Goal: Information Seeking & Learning: Understand process/instructions

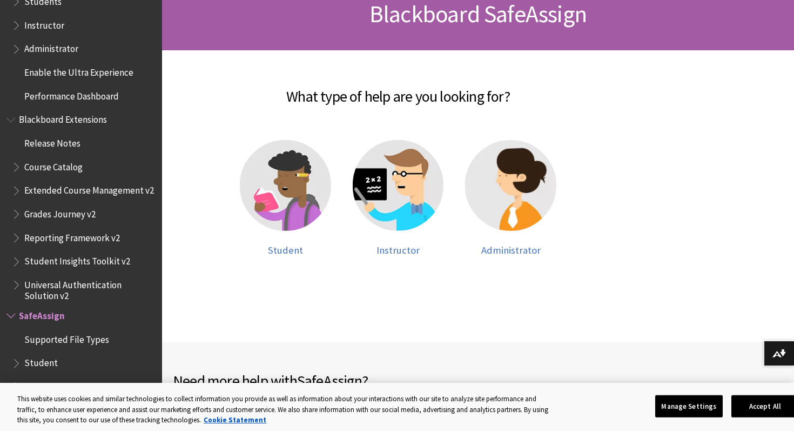
scroll to position [176, 0]
click at [283, 202] on img at bounding box center [285, 184] width 91 height 91
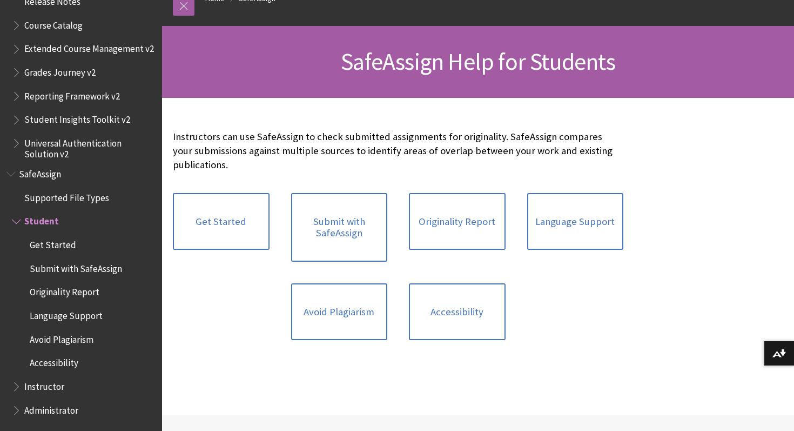
scroll to position [129, 0]
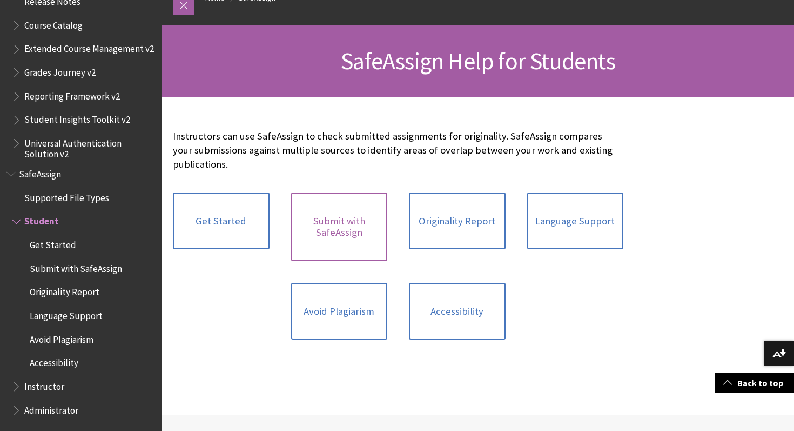
click at [318, 224] on link "Submit with SafeAssign" at bounding box center [339, 226] width 97 height 69
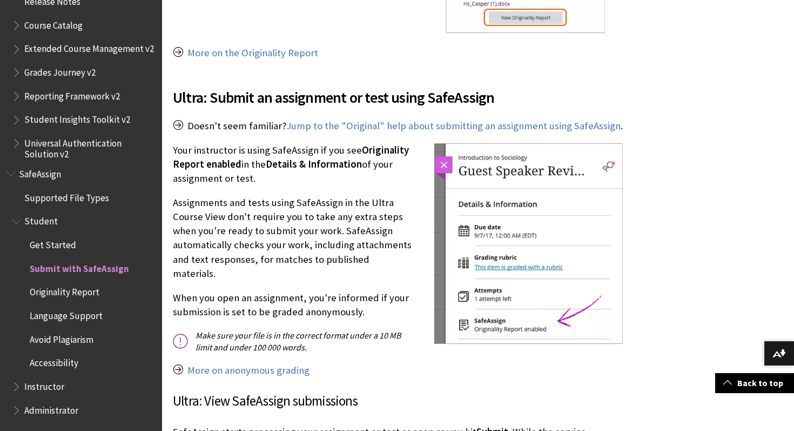
scroll to position [1212, 0]
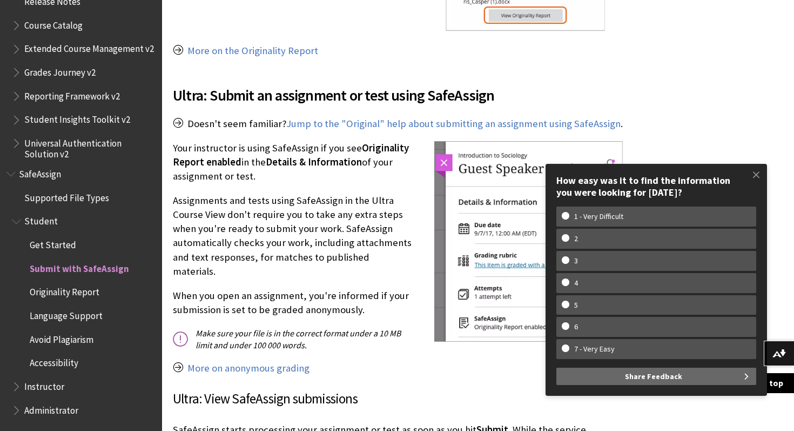
click at [455, 193] on img at bounding box center [528, 241] width 189 height 201
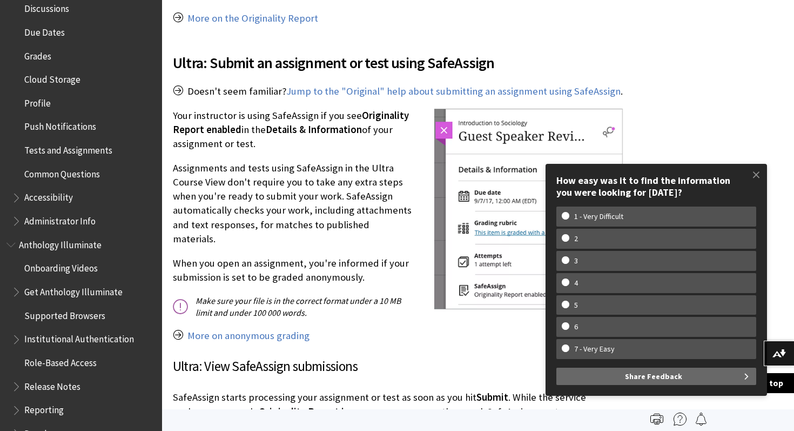
scroll to position [0, 0]
